Goal: Check status: Check status

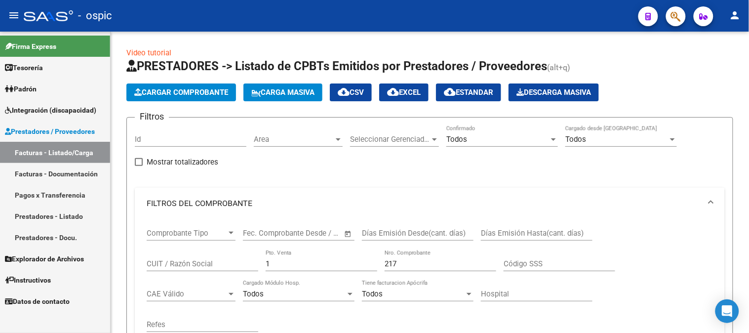
scroll to position [443, 0]
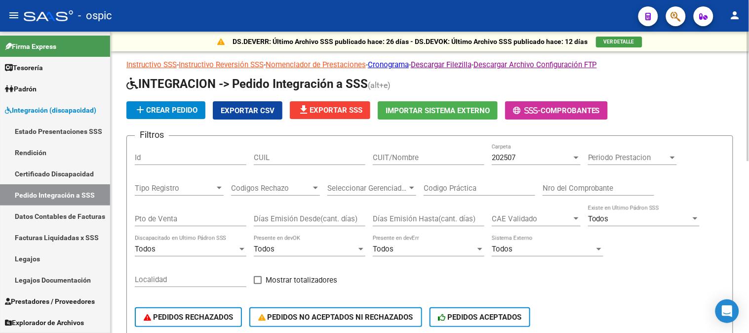
scroll to position [0, 276]
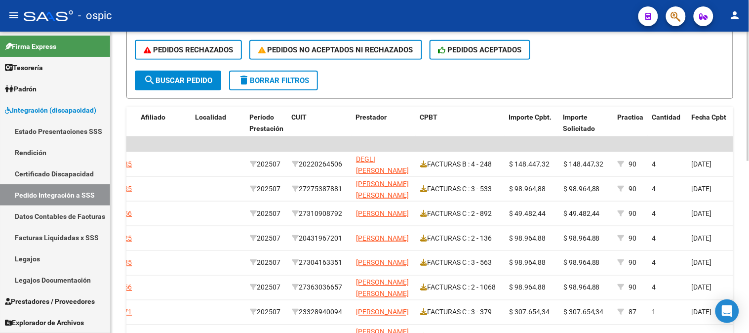
click at [282, 71] on button "delete Borrar Filtros" at bounding box center [273, 81] width 89 height 20
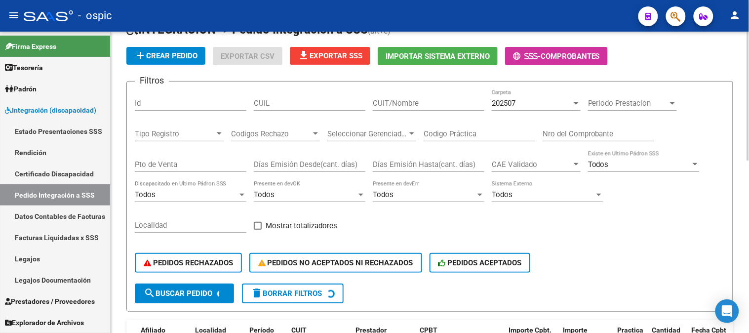
scroll to position [47, 0]
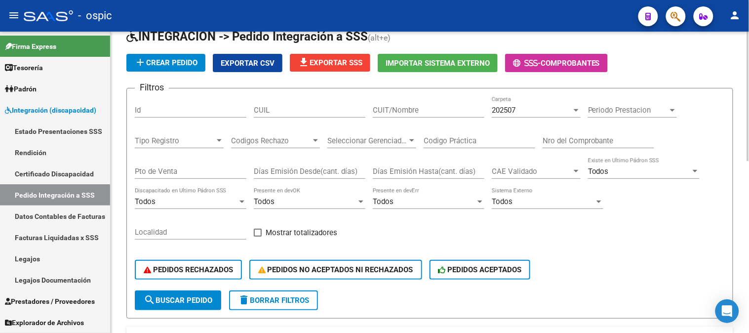
click at [521, 110] on div "202507" at bounding box center [532, 110] width 80 height 9
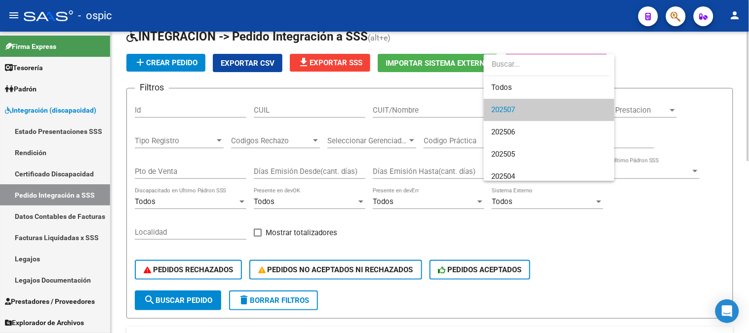
click at [521, 110] on span "202507" at bounding box center [549, 110] width 115 height 22
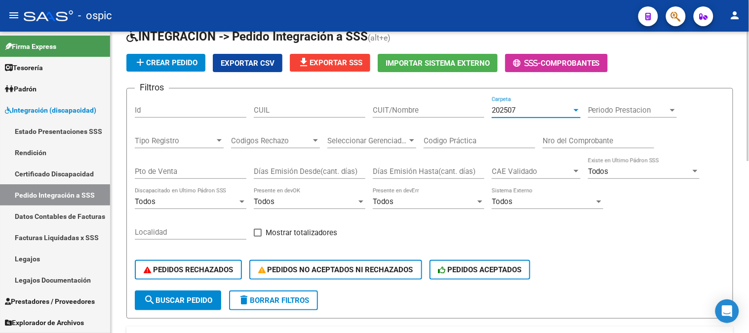
click at [514, 109] on span "202507" at bounding box center [504, 110] width 24 height 9
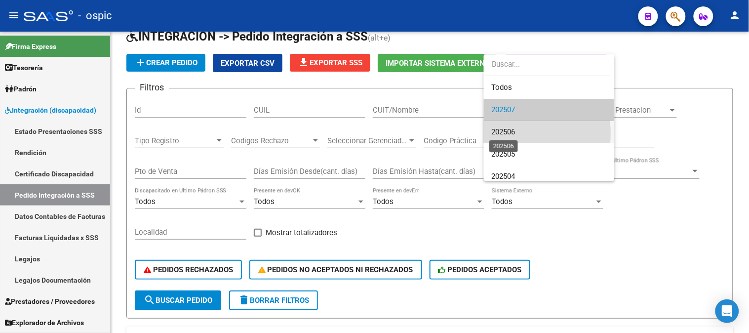
click at [507, 133] on span "202506" at bounding box center [504, 131] width 24 height 9
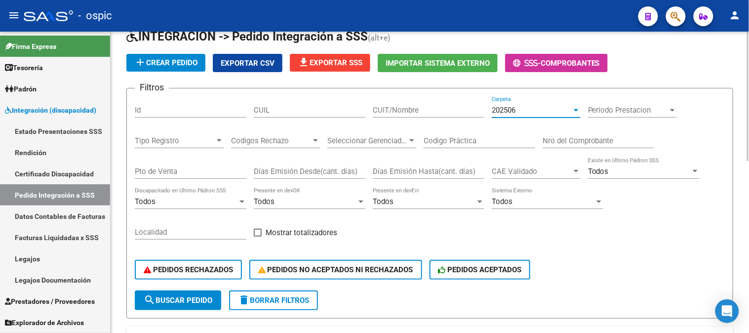
click at [427, 114] on div "CUIT/Nombre" at bounding box center [429, 106] width 112 height 21
type input "f"
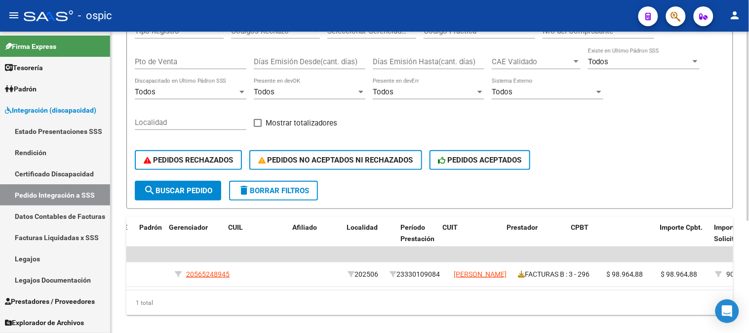
scroll to position [0, 0]
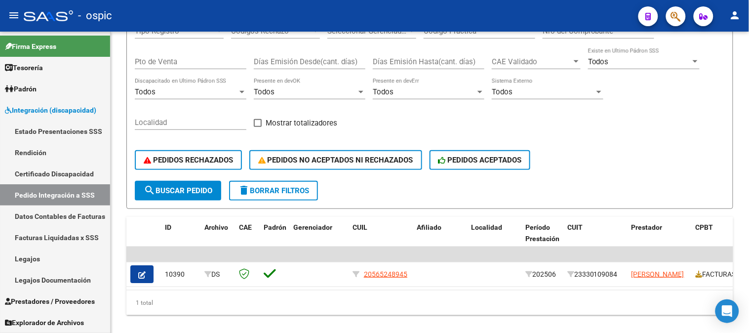
type input "[PERSON_NAME]"
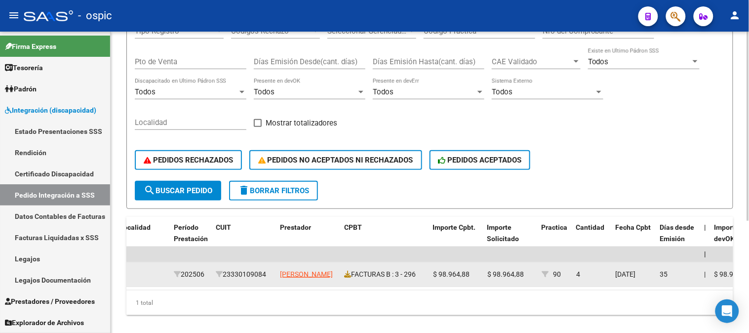
scroll to position [0, 350]
click at [348, 273] on icon at bounding box center [349, 274] width 7 height 7
